Goal: Use online tool/utility: Utilize a website feature to perform a specific function

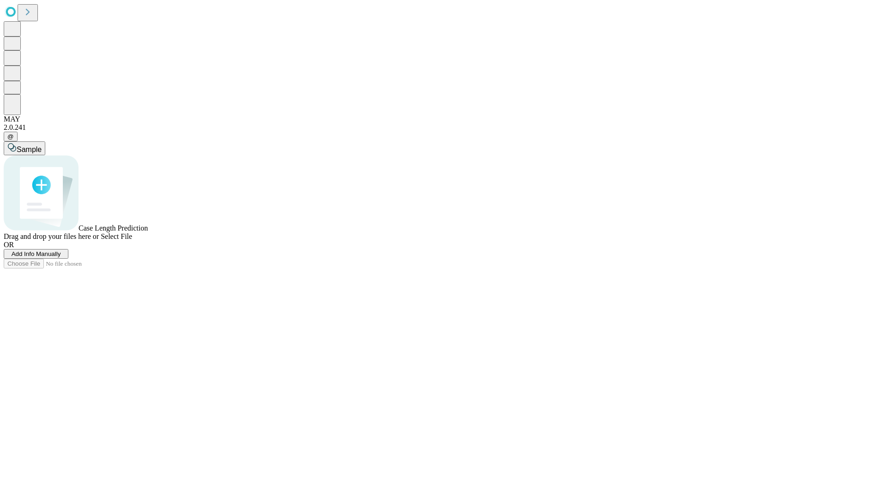
click at [61, 257] on span "Add Info Manually" at bounding box center [36, 254] width 49 height 7
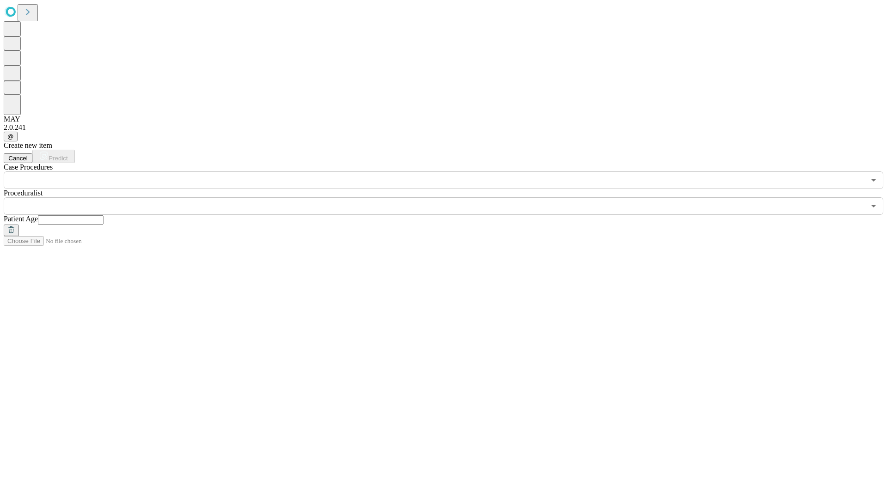
click at [104, 215] on input "text" at bounding box center [71, 219] width 66 height 9
type input "**"
click at [450, 197] on input "text" at bounding box center [435, 206] width 862 height 18
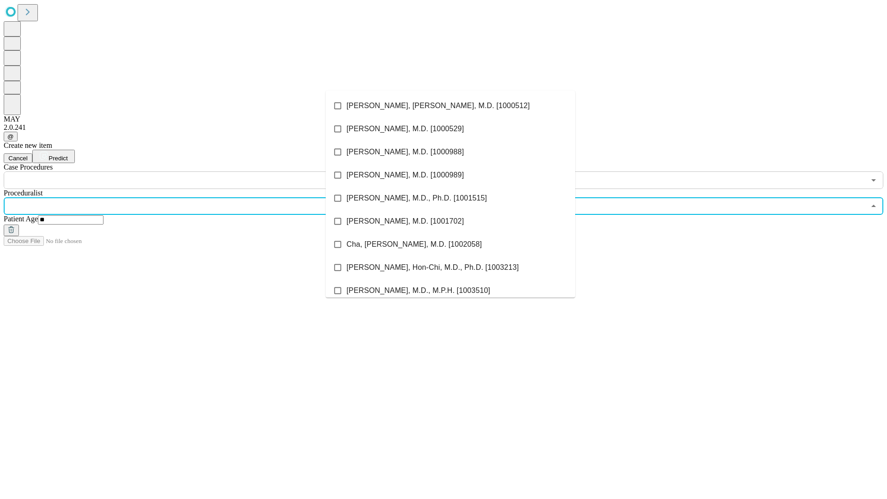
click at [451, 106] on li "[PERSON_NAME], [PERSON_NAME], M.D. [1000512]" at bounding box center [451, 105] width 250 height 23
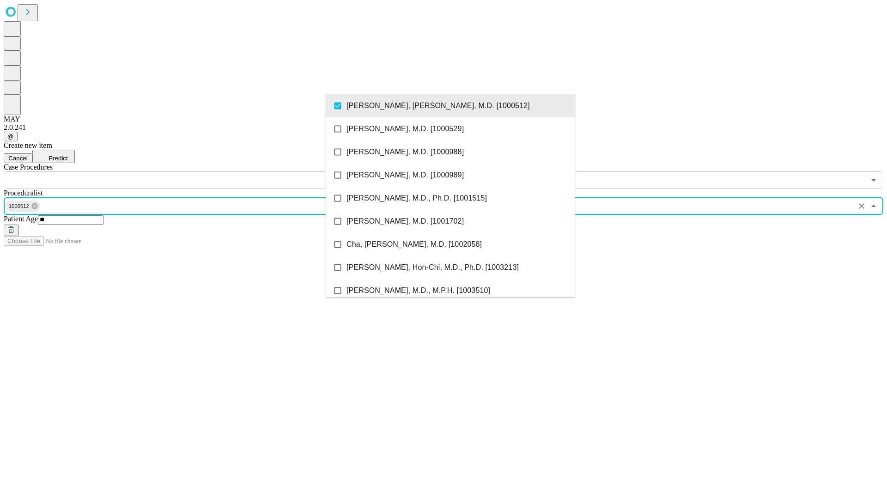
click at [194, 171] on input "text" at bounding box center [435, 180] width 862 height 18
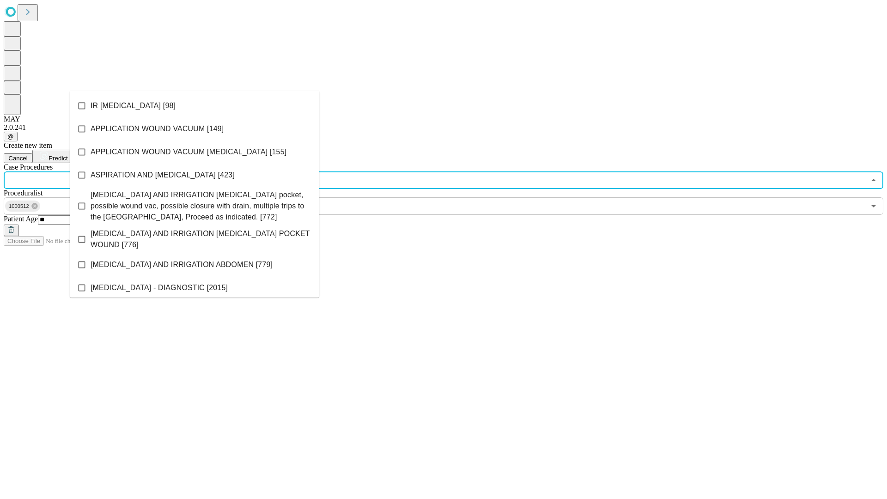
click at [195, 106] on li "IR [MEDICAL_DATA] [98]" at bounding box center [195, 105] width 250 height 23
click at [67, 155] on span "Predict" at bounding box center [58, 158] width 19 height 7
